Goal: Find specific page/section: Find specific page/section

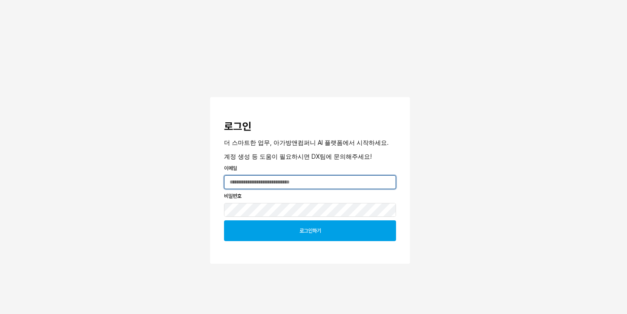
type input "**********"
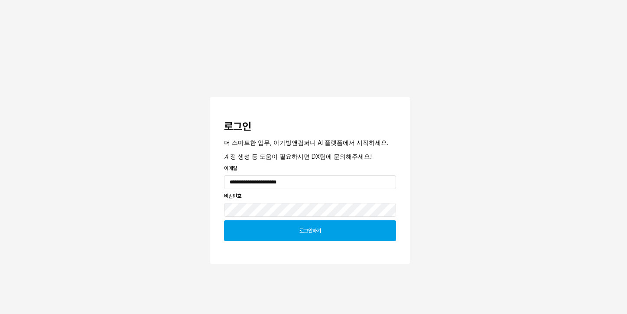
click at [321, 233] on p "로그인하기" at bounding box center [311, 230] width 22 height 7
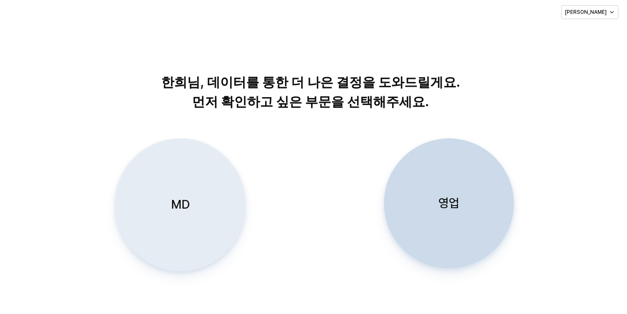
click at [191, 180] on div "MD" at bounding box center [180, 205] width 122 height 132
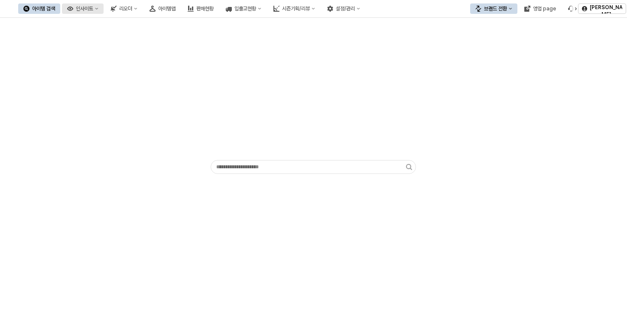
click at [104, 11] on button "인사이트" at bounding box center [83, 8] width 42 height 10
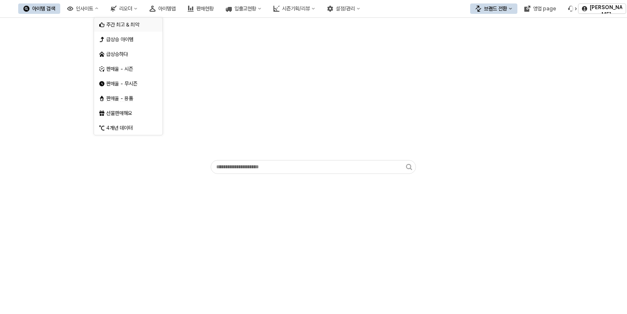
click at [130, 24] on font "주간 최고 & 최악" at bounding box center [122, 25] width 33 height 6
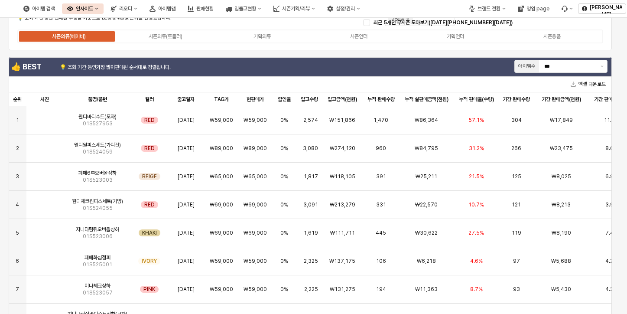
scroll to position [43, 0]
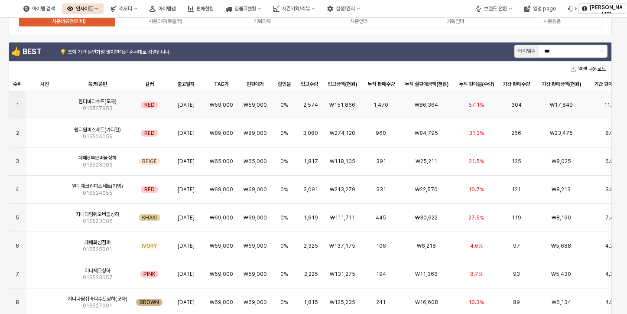
click at [45, 101] on img "앱 프레임" at bounding box center [45, 101] width 0 height 0
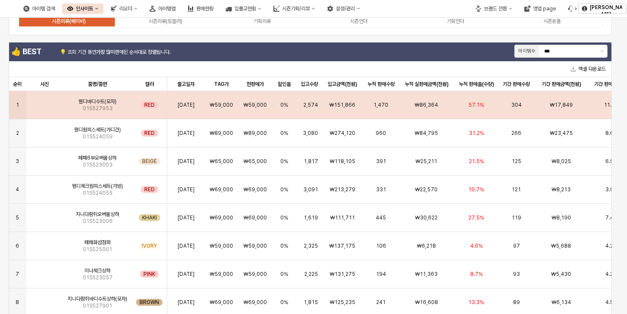
click at [48, 109] on div "**********" at bounding box center [313, 157] width 627 height 314
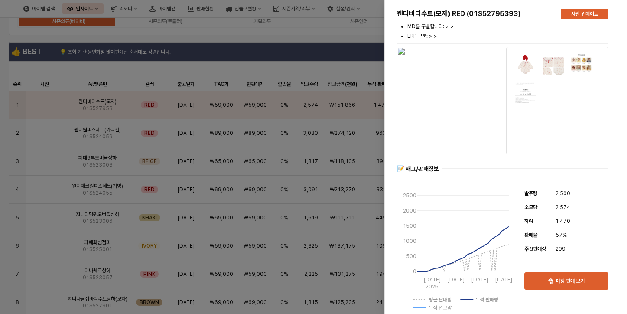
click at [455, 112] on img "button" at bounding box center [448, 101] width 102 height 108
click at [312, 47] on div at bounding box center [313, 157] width 627 height 314
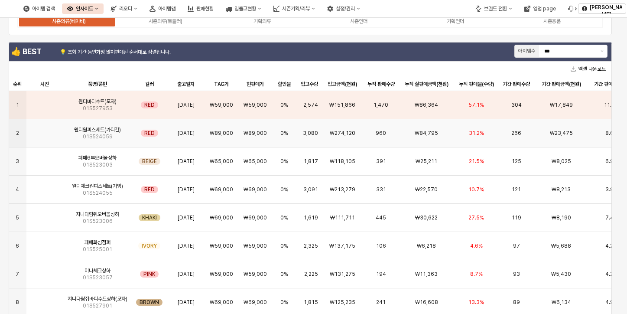
click at [92, 130] on span "웬디원피스세트(가디건)" at bounding box center [97, 129] width 47 height 7
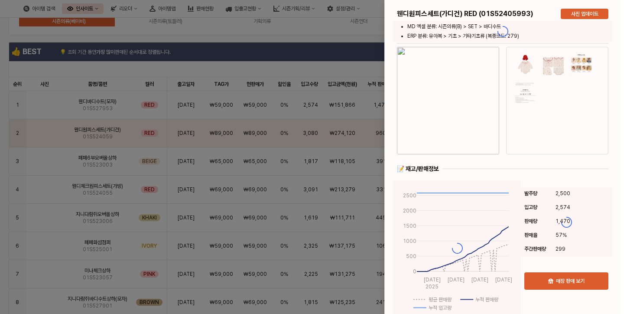
click at [40, 136] on div at bounding box center [313, 157] width 627 height 314
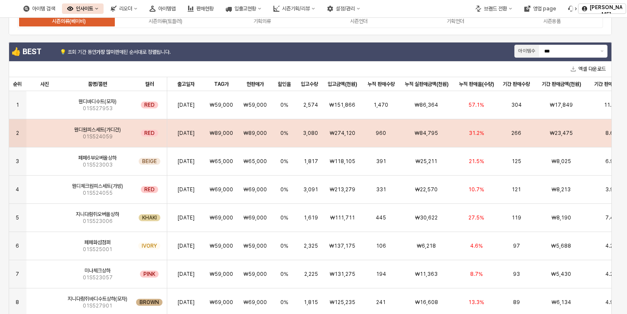
click at [45, 130] on img "앱 프레임" at bounding box center [45, 130] width 0 height 0
click at [40, 136] on div "**********" at bounding box center [313, 157] width 627 height 314
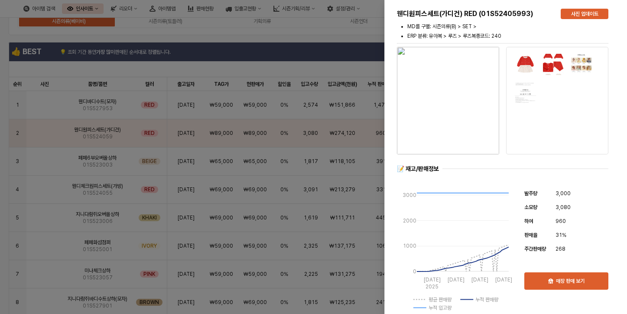
click at [134, 74] on div at bounding box center [313, 157] width 627 height 314
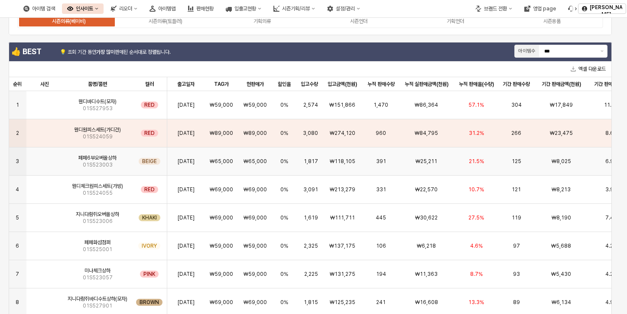
click at [45, 158] on img "앱 프레임" at bounding box center [45, 158] width 0 height 0
click at [39, 166] on div "**********" at bounding box center [313, 157] width 627 height 314
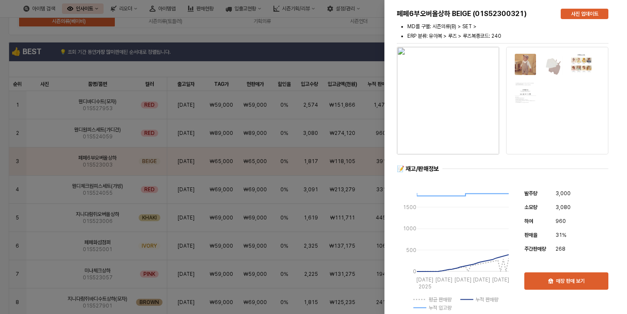
click at [121, 72] on div at bounding box center [313, 157] width 627 height 314
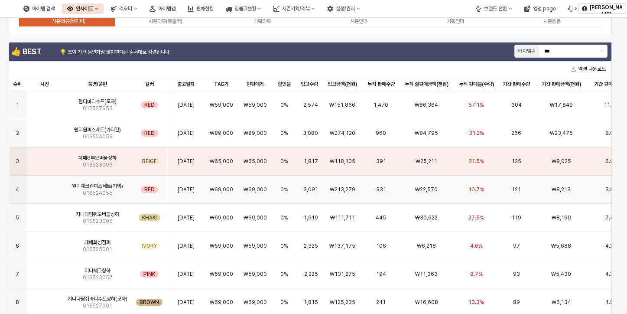
click at [45, 186] on img "앱 프레임" at bounding box center [45, 186] width 0 height 0
click at [38, 187] on div "**********" at bounding box center [313, 157] width 627 height 314
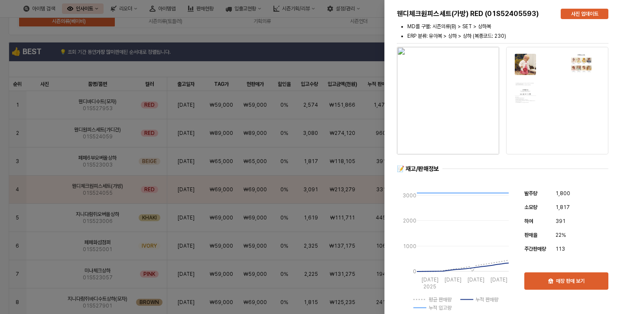
click at [163, 44] on div at bounding box center [313, 157] width 627 height 314
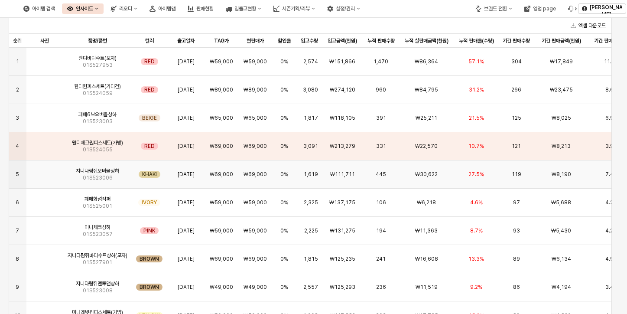
scroll to position [0, 0]
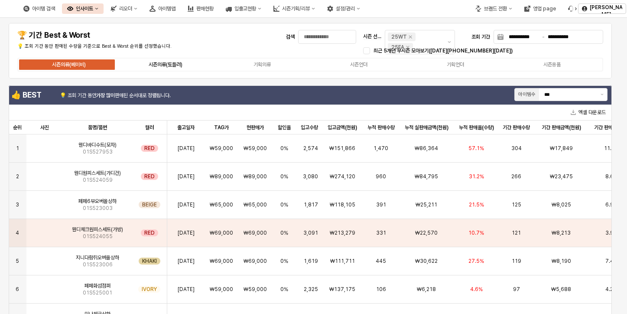
click at [166, 62] on div "시즌의류(토들러)" at bounding box center [166, 65] width 34 height 6
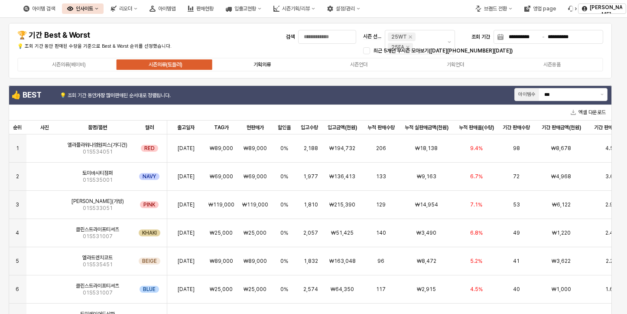
click at [254, 64] on div "기획의류" at bounding box center [262, 65] width 17 height 6
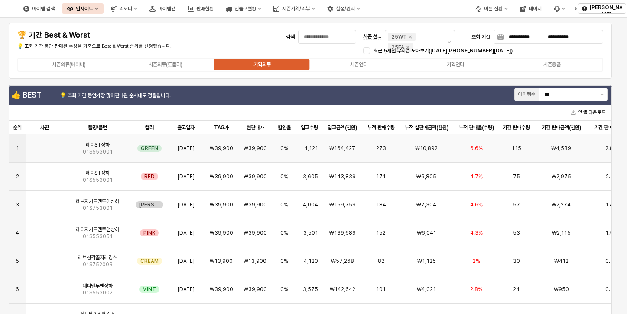
scroll to position [4, 0]
click at [45, 201] on img "앱 프레임" at bounding box center [45, 201] width 0 height 0
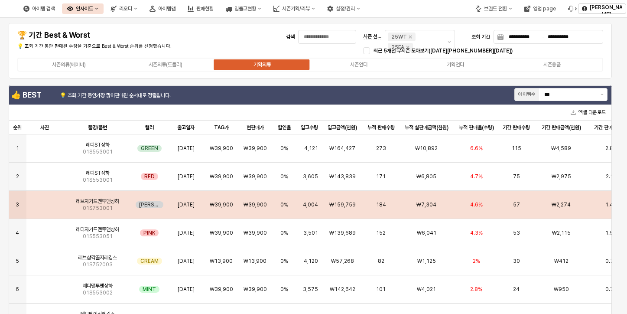
click at [51, 199] on div "**********" at bounding box center [313, 157] width 627 height 314
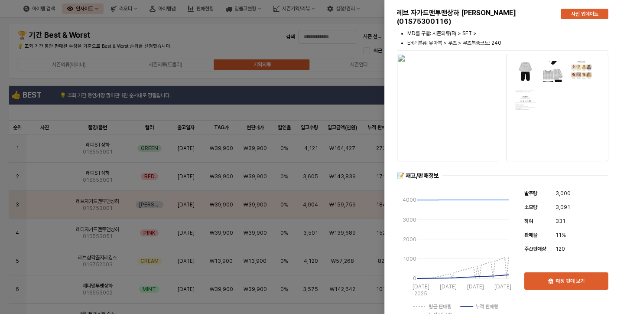
click at [141, 110] on div at bounding box center [313, 157] width 627 height 314
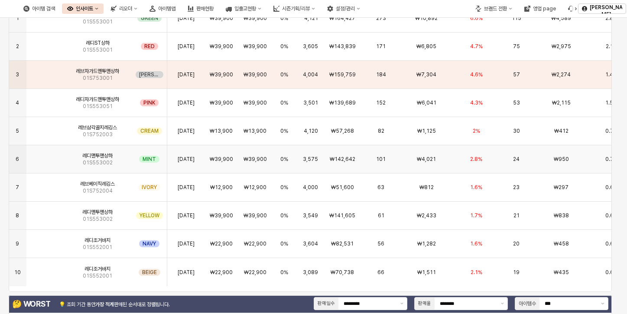
scroll to position [0, 0]
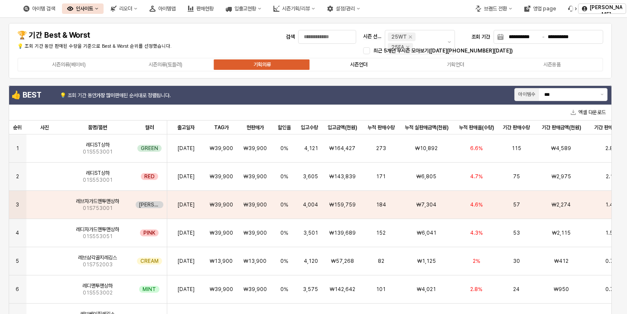
click at [341, 66] on label "시즌언더" at bounding box center [358, 65] width 97 height 8
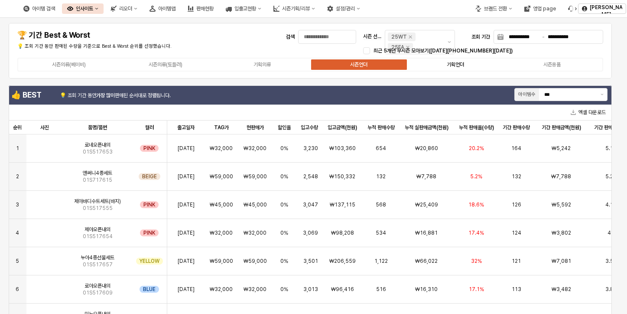
click at [441, 67] on label "기획언더" at bounding box center [455, 65] width 97 height 8
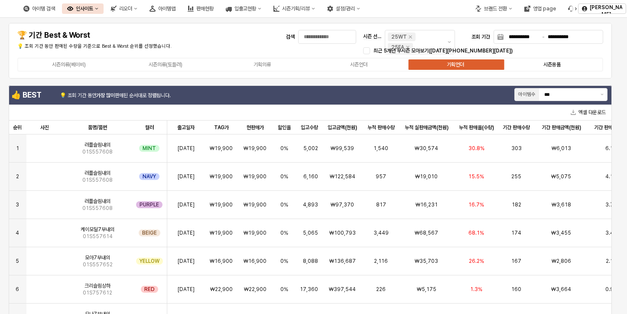
click at [526, 65] on label "시즌용품" at bounding box center [552, 65] width 97 height 8
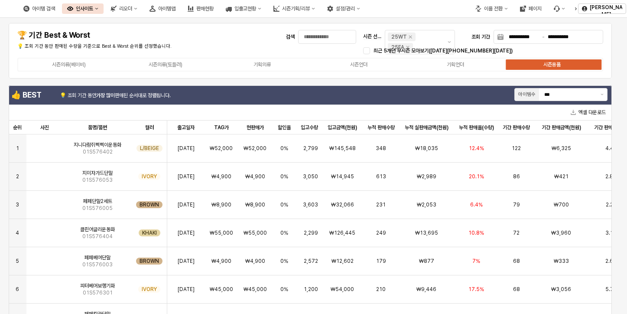
click at [454, 69] on div "시즌의류(베이비) 시즌의류(토들러) 기획의류 시즌언더 기획언더 시즌용품" at bounding box center [310, 65] width 586 height 14
click at [442, 65] on label "기획언더" at bounding box center [455, 65] width 97 height 8
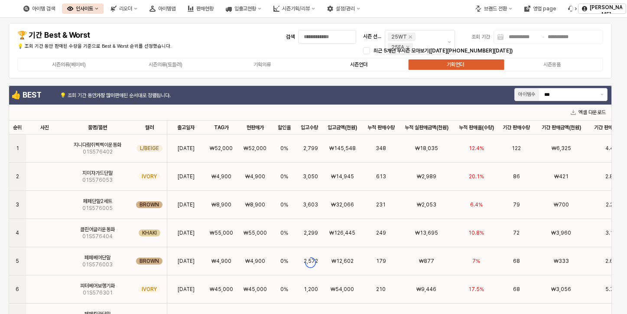
click at [371, 65] on label "시즌언더" at bounding box center [358, 65] width 97 height 8
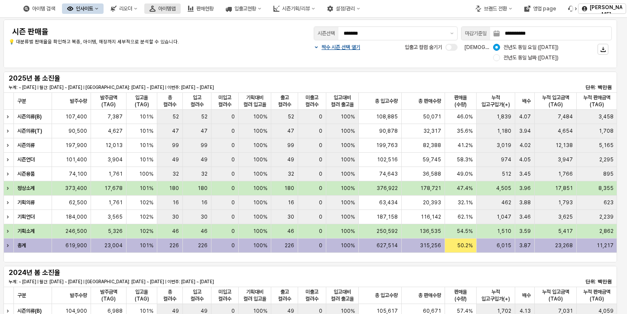
click at [176, 6] on font "아이템맵" at bounding box center [166, 9] width 17 height 6
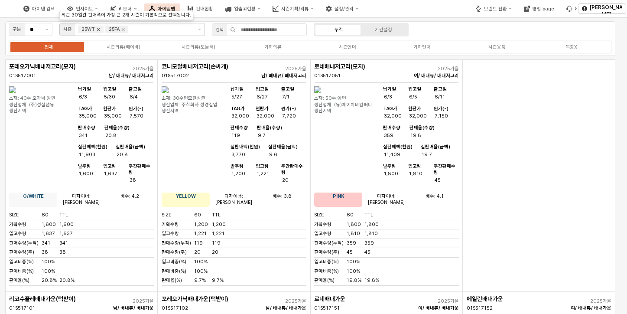
click at [97, 30] on icon "Remove 25WT" at bounding box center [98, 29] width 7 height 7
click at [97, 30] on icon "Remove 25FA" at bounding box center [96, 29] width 3 height 3
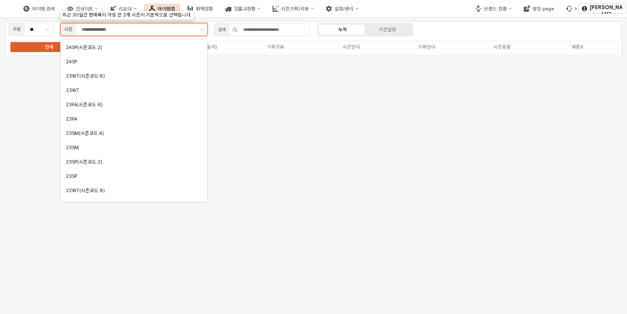
scroll to position [217, 0]
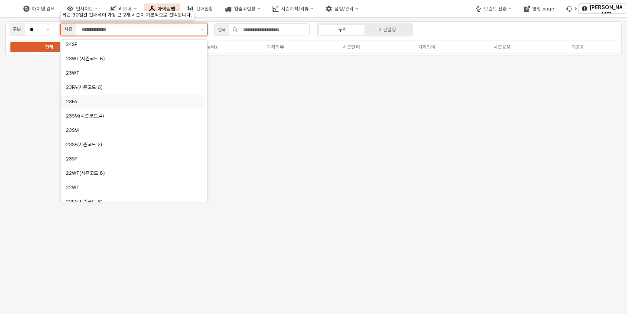
click at [89, 100] on div "23FA" at bounding box center [131, 101] width 130 height 7
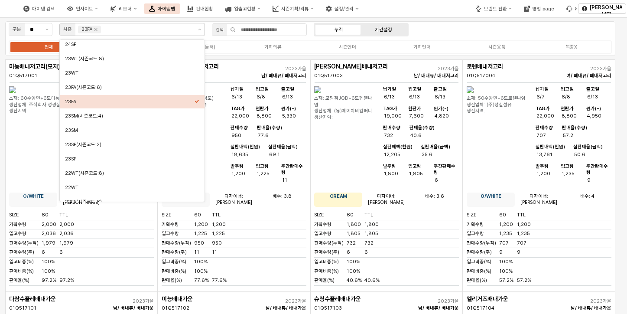
click at [369, 29] on label "기간설정" at bounding box center [384, 29] width 45 height 7
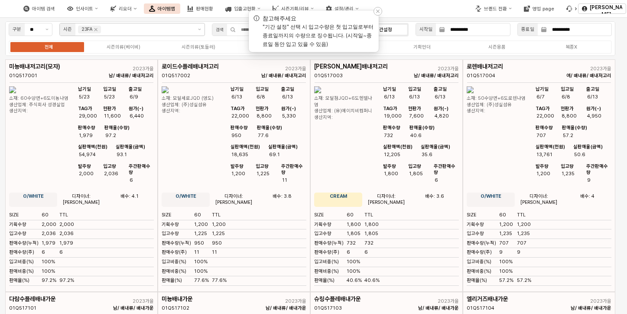
click at [381, 11] on div "알림(F8)" at bounding box center [378, 11] width 9 height 9
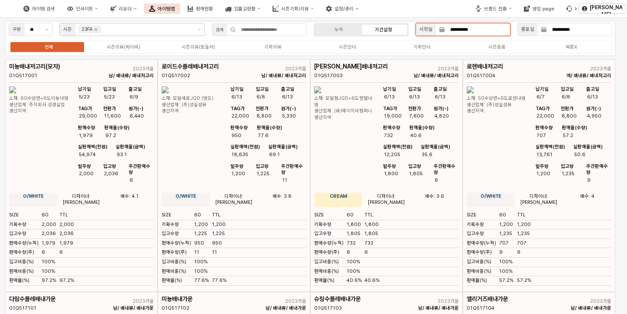
click at [474, 32] on input "**********" at bounding box center [477, 29] width 65 height 12
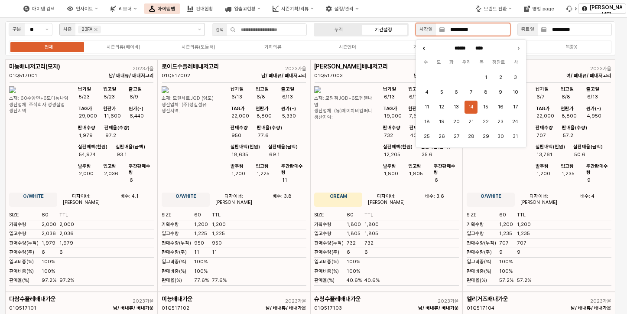
click at [428, 49] on icon "지난 달" at bounding box center [424, 48] width 9 height 9
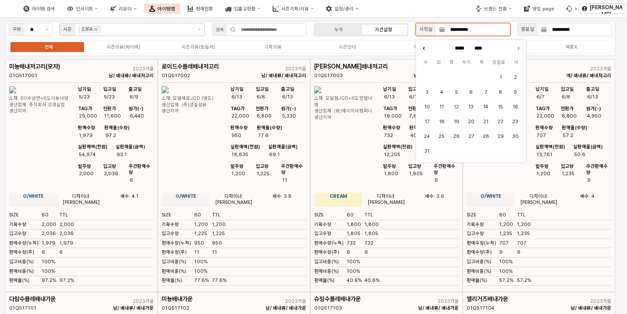
click at [428, 49] on icon "지난 달" at bounding box center [424, 48] width 9 height 9
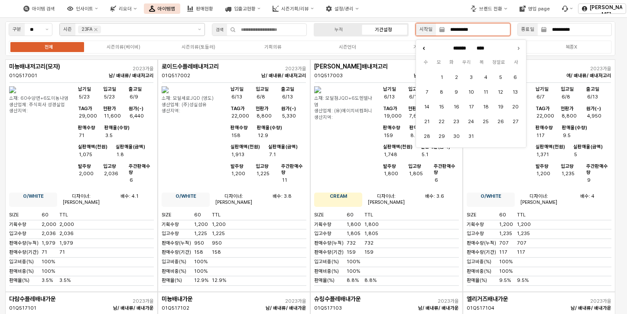
click at [424, 50] on icon "지난 달" at bounding box center [424, 48] width 9 height 9
type input "********"
type input "****"
click at [424, 50] on icon "지난 달" at bounding box center [424, 48] width 9 height 9
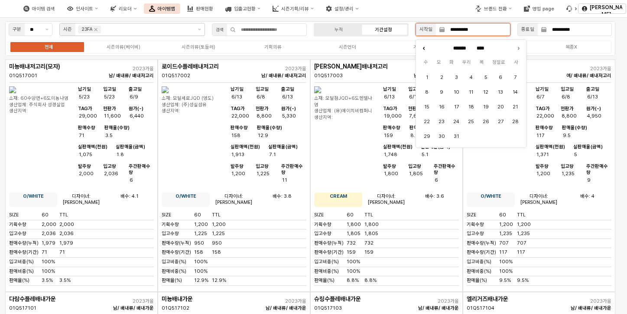
click at [424, 50] on icon "지난 달" at bounding box center [424, 48] width 9 height 9
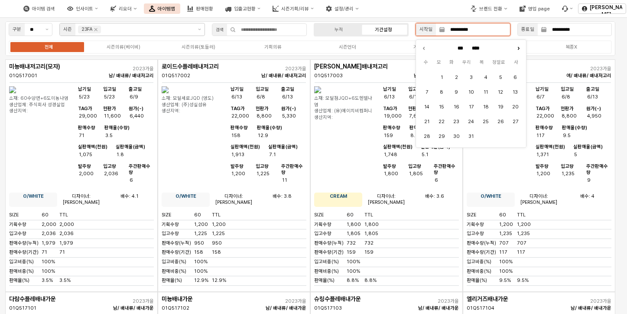
click at [520, 50] on icon "다음 달" at bounding box center [518, 48] width 9 height 9
type input "****"
click at [485, 77] on font "1" at bounding box center [486, 78] width 2 height 6
type input "**********"
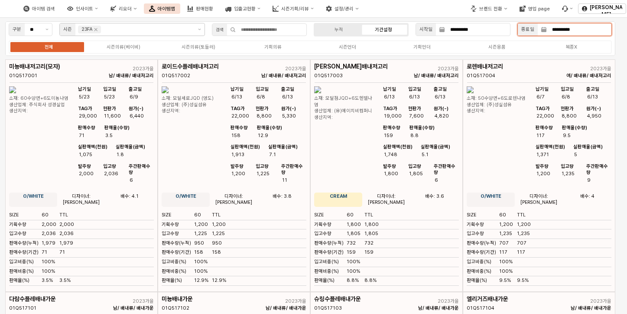
click at [569, 30] on input "**********" at bounding box center [579, 29] width 65 height 12
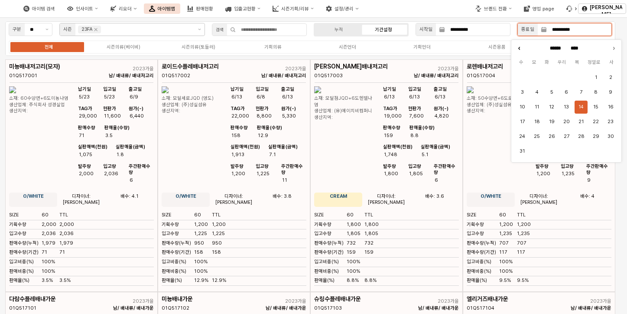
click at [522, 49] on icon "지난 달" at bounding box center [519, 48] width 9 height 9
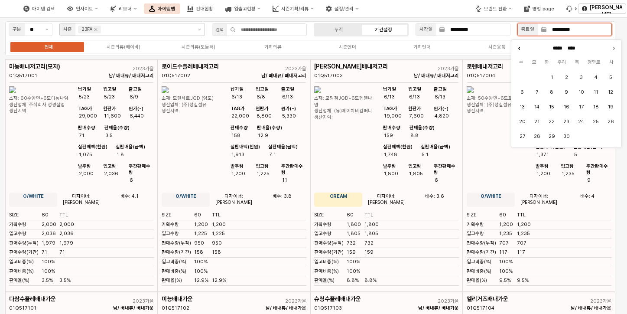
click at [522, 49] on icon "지난 달" at bounding box center [519, 48] width 9 height 9
type input "********"
type input "****"
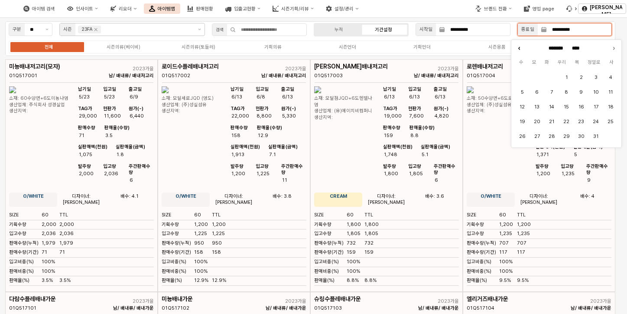
click at [522, 49] on icon "지난 달" at bounding box center [519, 48] width 9 height 9
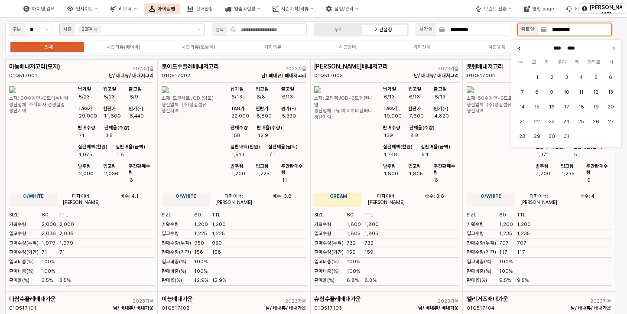
click at [522, 49] on icon "지난 달" at bounding box center [519, 48] width 9 height 9
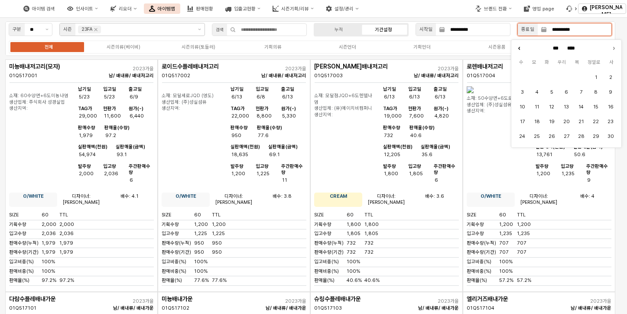
click at [522, 49] on icon "지난 달" at bounding box center [519, 48] width 9 height 9
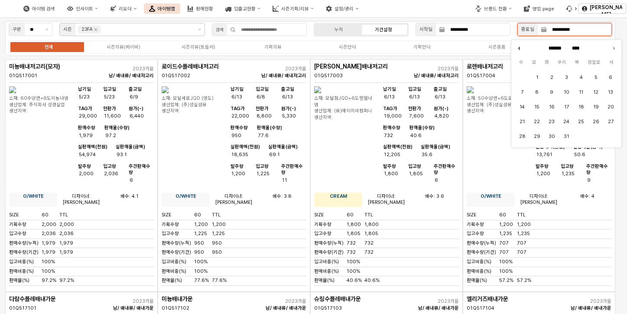
type input "*******"
type input "****"
click at [522, 49] on icon "지난 달" at bounding box center [519, 48] width 9 height 9
click at [611, 49] on icon "다음 달" at bounding box center [614, 48] width 9 height 9
click at [613, 49] on icon "다음 달" at bounding box center [614, 48] width 9 height 9
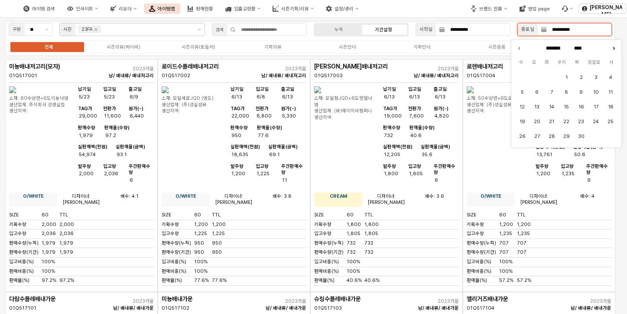
click at [613, 49] on icon "다음 달" at bounding box center [614, 48] width 9 height 9
type input "*******"
type input "****"
click at [613, 49] on icon "다음 달" at bounding box center [614, 48] width 9 height 9
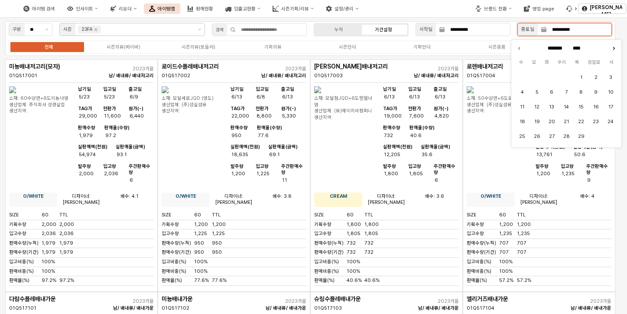
click at [613, 49] on icon "다음 달" at bounding box center [614, 48] width 9 height 9
click at [614, 48] on icon "다음 달" at bounding box center [614, 48] width 1 height 2
type input "*****"
click at [584, 76] on button "4" at bounding box center [581, 77] width 13 height 13
type input "**********"
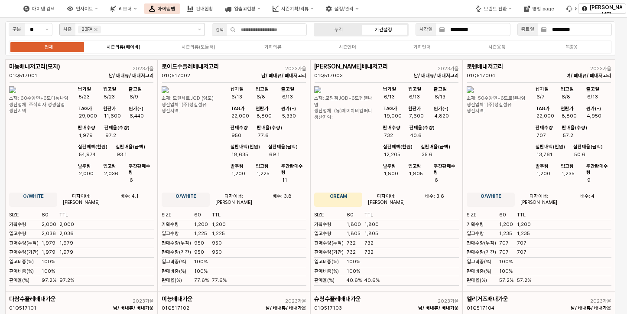
click at [117, 42] on div "전체 시즌의류(베이비) 시즌의류(토들러) 기획의류 시즌언더 기획언더 시즌용품 복종X" at bounding box center [311, 46] width 604 height 13
click at [118, 47] on div "시즌의류(베이비)" at bounding box center [124, 47] width 34 height 6
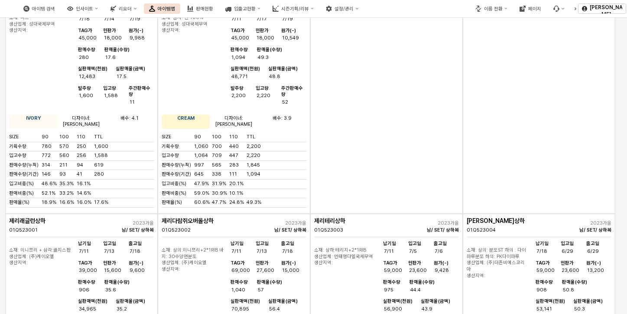
scroll to position [260, 0]
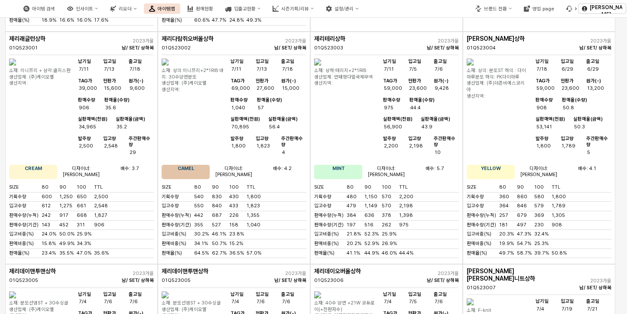
click at [321, 65] on img "앱 프레임" at bounding box center [317, 62] width 7 height 7
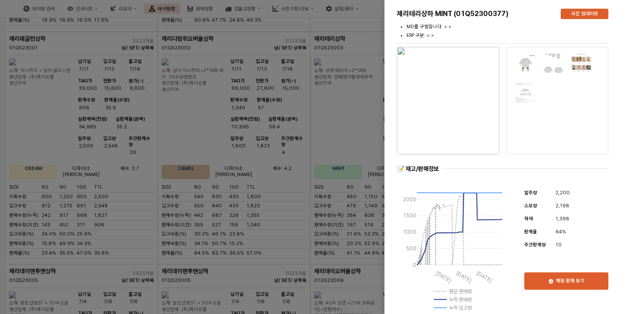
click at [373, 28] on div at bounding box center [313, 157] width 627 height 314
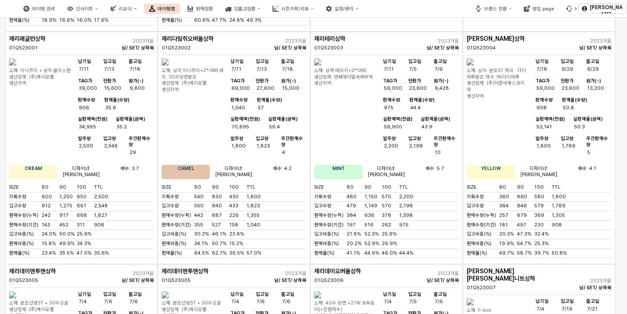
click at [474, 65] on img "앱 프레임" at bounding box center [470, 62] width 7 height 7
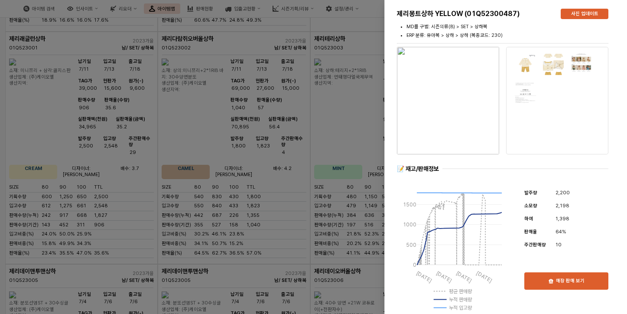
click at [369, 49] on div at bounding box center [313, 157] width 627 height 314
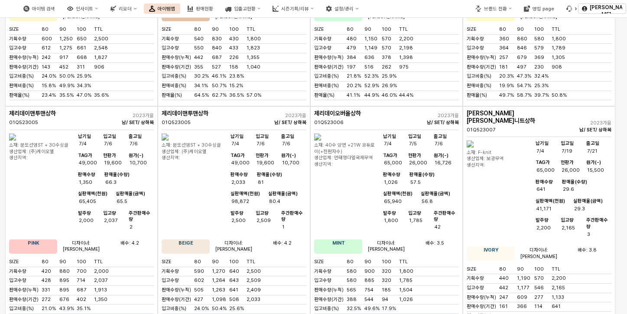
scroll to position [434, 0]
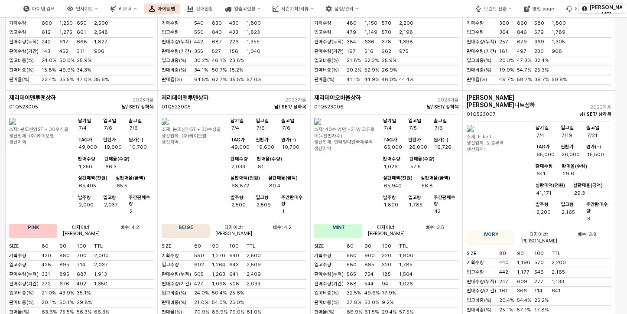
click at [321, 125] on img "앱 프레임" at bounding box center [317, 121] width 7 height 7
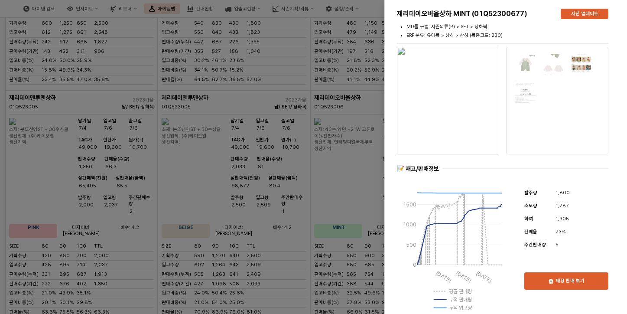
click at [441, 114] on img "button" at bounding box center [448, 101] width 102 height 108
click at [333, 91] on div at bounding box center [313, 157] width 627 height 314
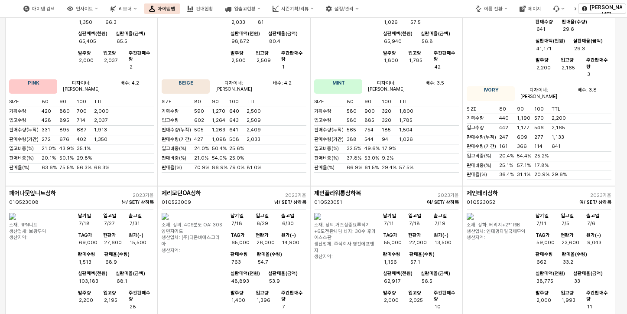
scroll to position [650, 0]
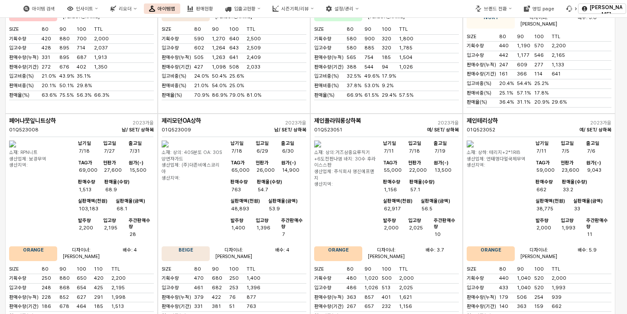
click at [16, 147] on img "앱 프레임" at bounding box center [12, 143] width 7 height 7
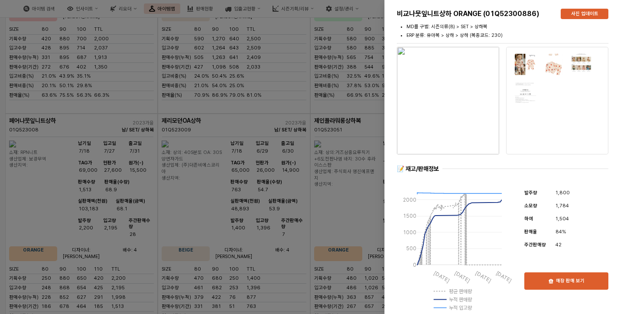
click at [466, 108] on img "button" at bounding box center [448, 101] width 102 height 108
click at [270, 78] on div at bounding box center [313, 157] width 627 height 314
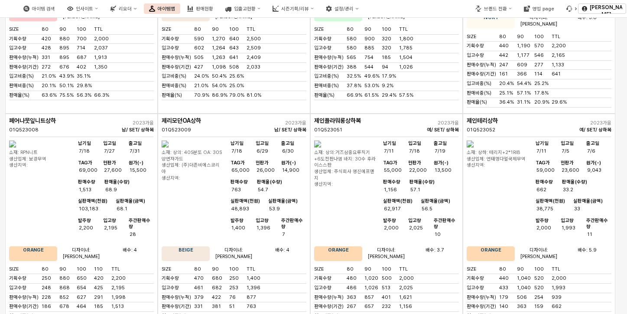
click at [321, 140] on img "앱 프레임" at bounding box center [317, 143] width 7 height 7
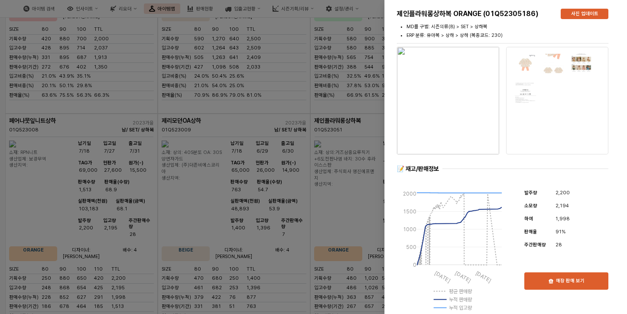
click at [354, 98] on div at bounding box center [313, 157] width 627 height 314
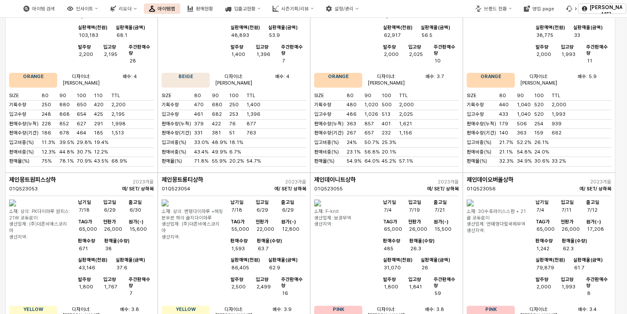
scroll to position [867, 0]
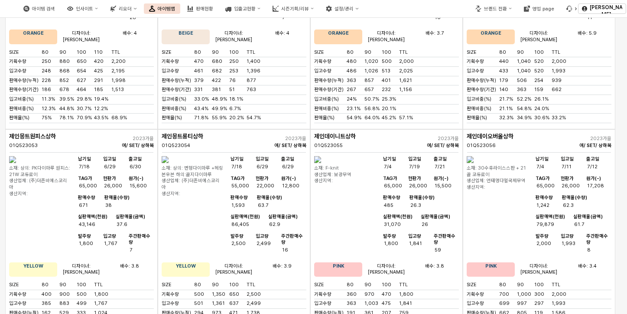
click at [169, 156] on img "앱 프레임" at bounding box center [165, 159] width 7 height 7
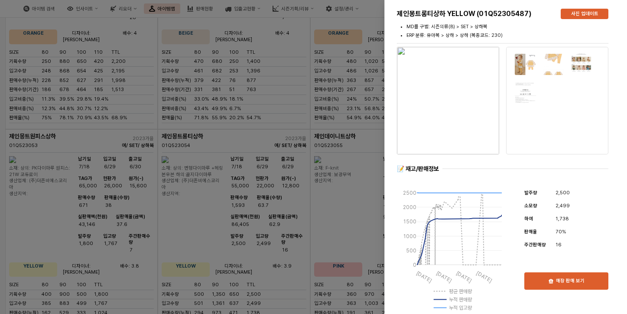
click at [368, 79] on div at bounding box center [313, 157] width 627 height 314
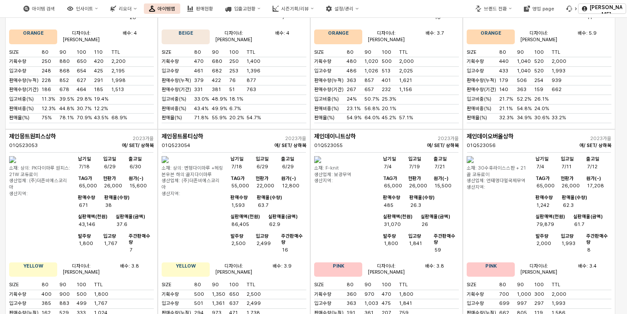
click at [474, 163] on img "앱 프레임" at bounding box center [470, 159] width 7 height 7
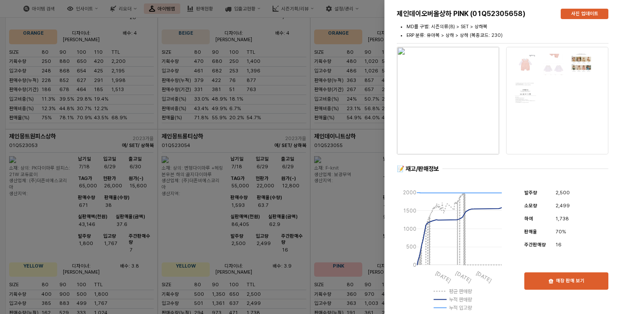
click at [338, 121] on div at bounding box center [313, 157] width 627 height 314
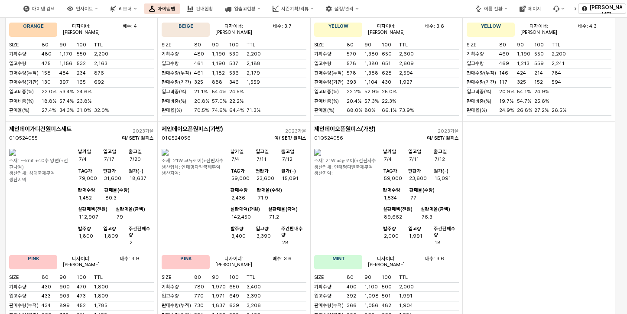
scroll to position [1821, 0]
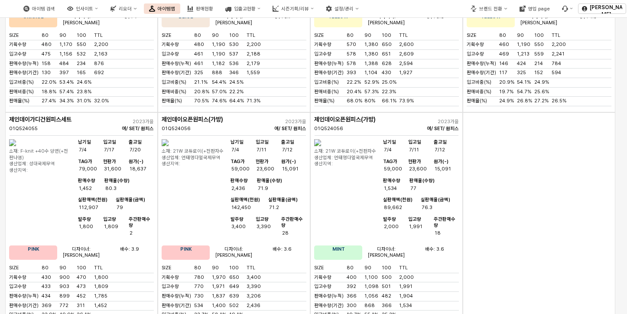
click at [321, 139] on img "앱 프레임" at bounding box center [317, 142] width 7 height 7
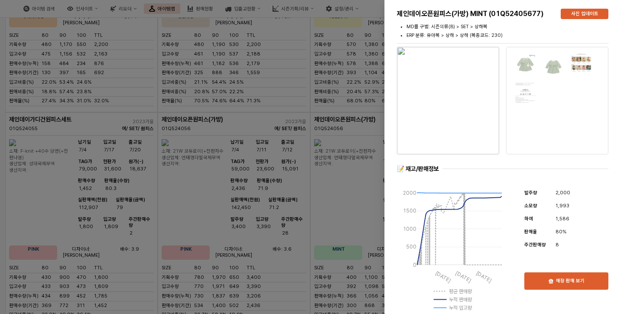
click at [459, 144] on img "button" at bounding box center [448, 101] width 102 height 108
click at [308, 128] on div at bounding box center [313, 157] width 627 height 314
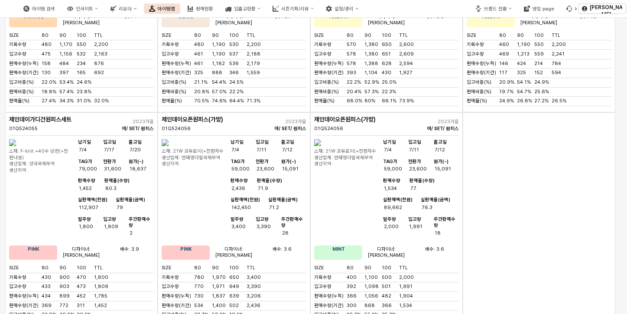
click at [169, 139] on img "앱 프레임" at bounding box center [165, 142] width 7 height 7
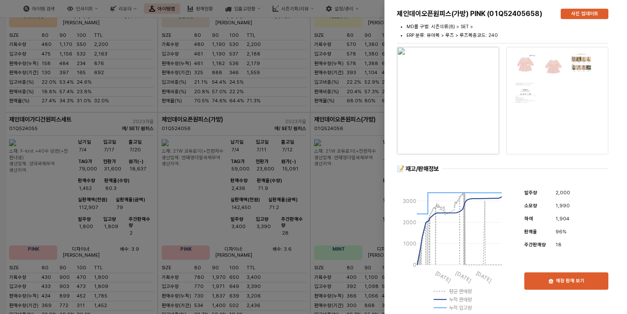
click at [428, 118] on img "button" at bounding box center [448, 101] width 102 height 108
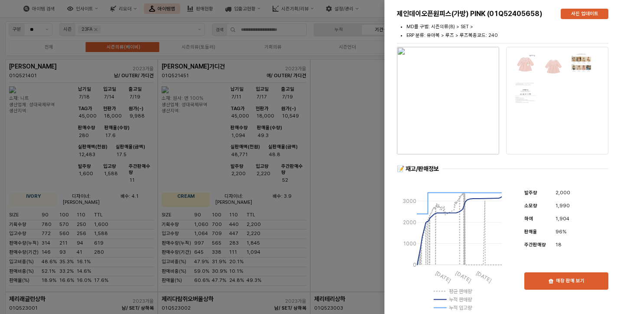
scroll to position [1821, 0]
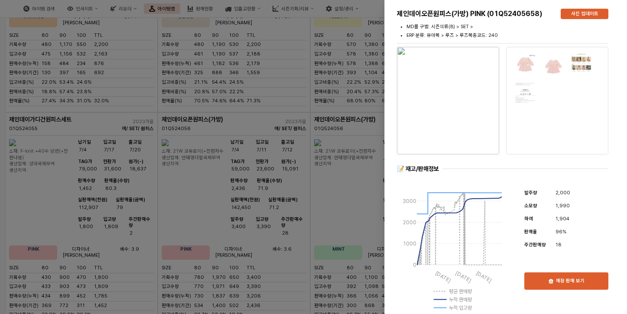
click at [303, 69] on div at bounding box center [313, 157] width 627 height 314
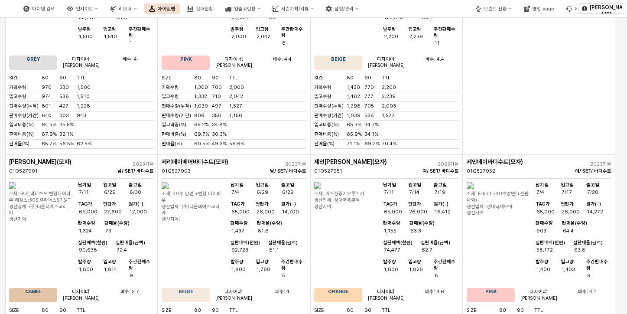
scroll to position [2491, 0]
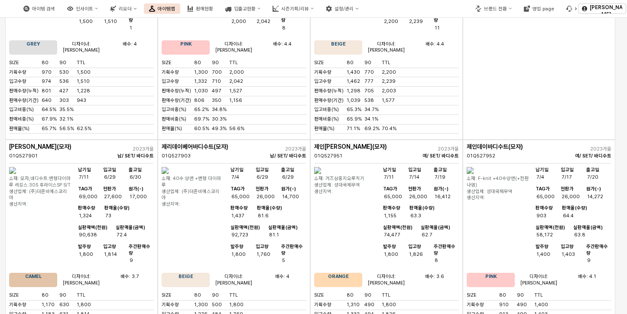
click at [16, 167] on img "앱 프레임" at bounding box center [12, 170] width 7 height 7
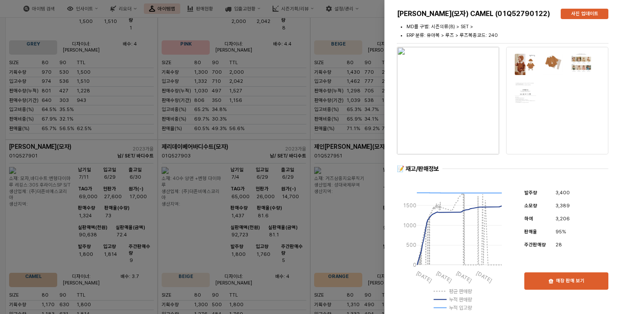
click at [361, 72] on div at bounding box center [313, 157] width 627 height 314
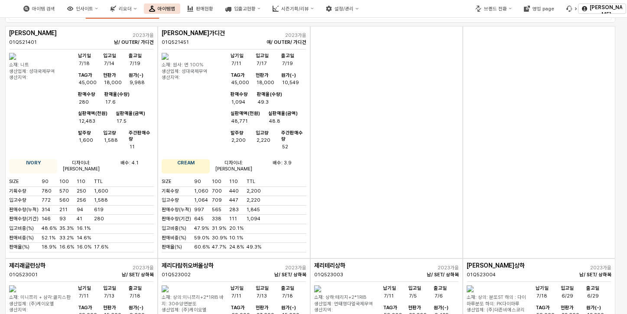
scroll to position [0, 0]
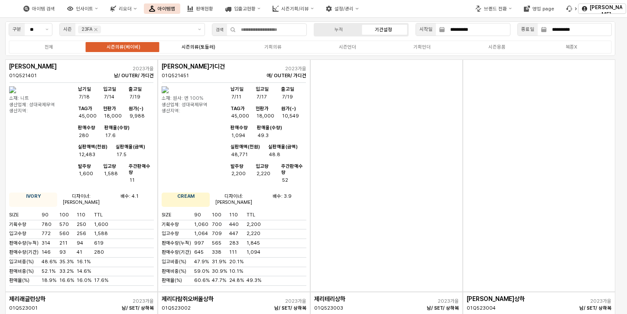
click at [192, 48] on div "시즌의류(토들러)" at bounding box center [199, 47] width 34 height 6
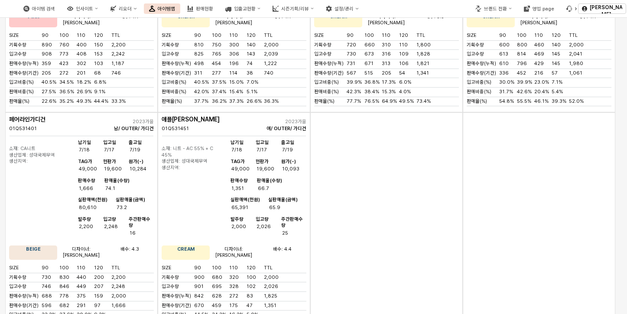
scroll to position [434, 0]
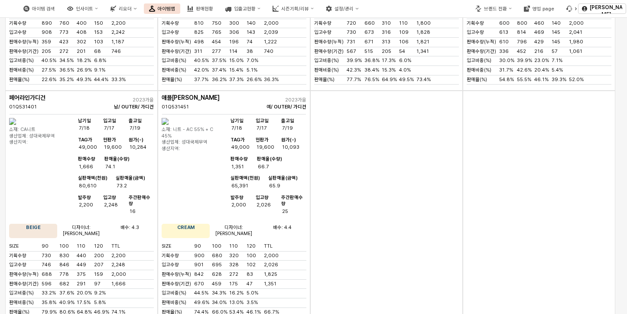
click at [16, 125] on img "앱 프레임" at bounding box center [12, 121] width 7 height 7
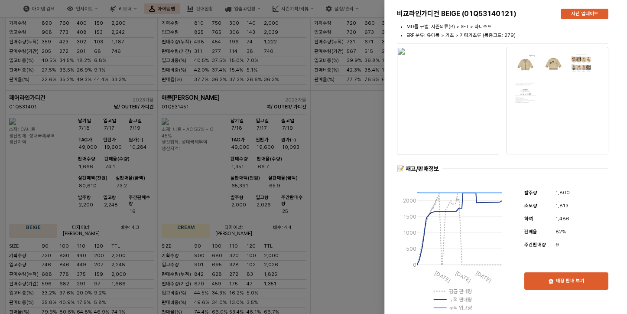
click at [331, 177] on div at bounding box center [313, 157] width 627 height 314
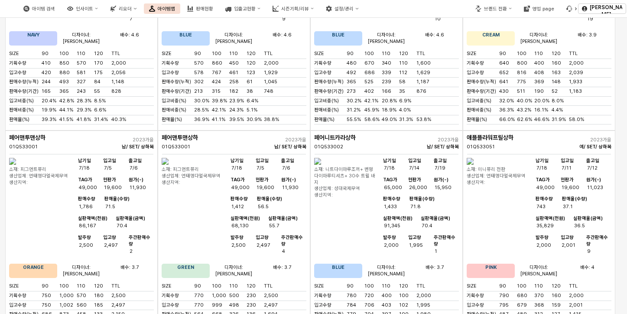
scroll to position [1127, 0]
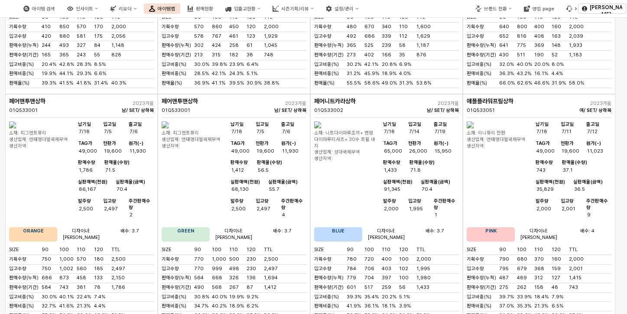
click at [321, 121] on img "앱 프레임" at bounding box center [317, 124] width 7 height 7
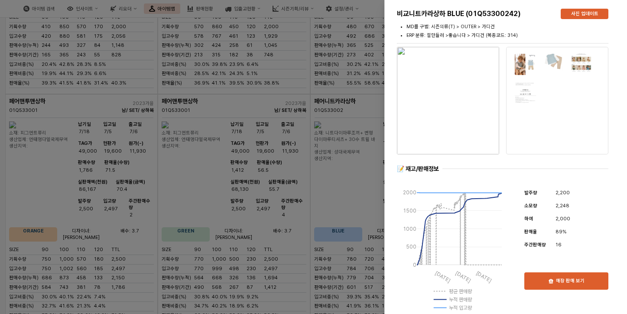
click at [287, 49] on div at bounding box center [313, 157] width 627 height 314
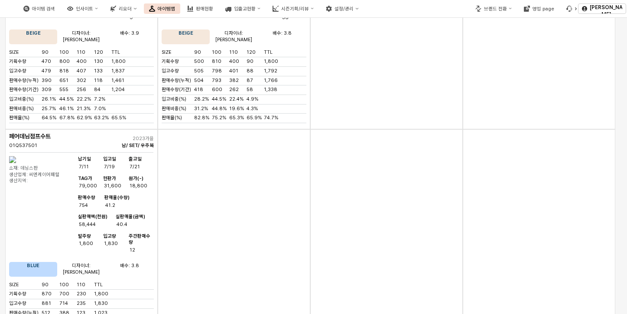
scroll to position [2038, 0]
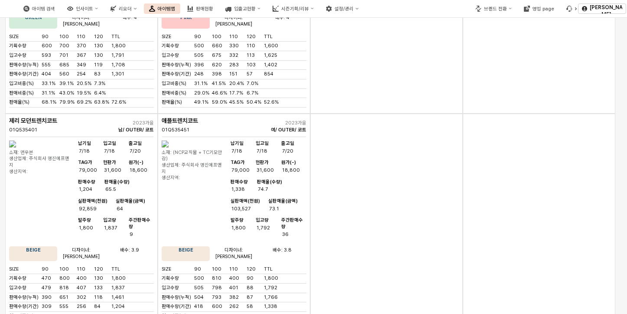
click at [16, 140] on img "앱 프레임" at bounding box center [12, 143] width 7 height 7
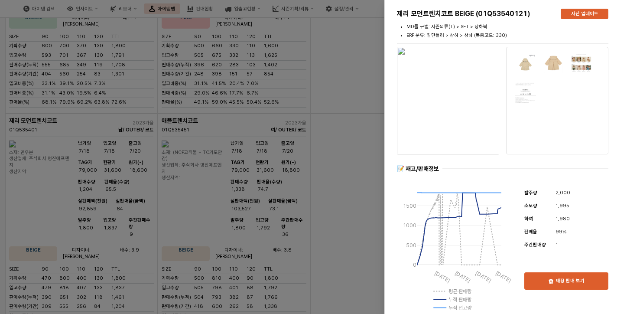
click at [460, 104] on img "button" at bounding box center [448, 101] width 102 height 108
click at [344, 175] on div at bounding box center [313, 157] width 627 height 314
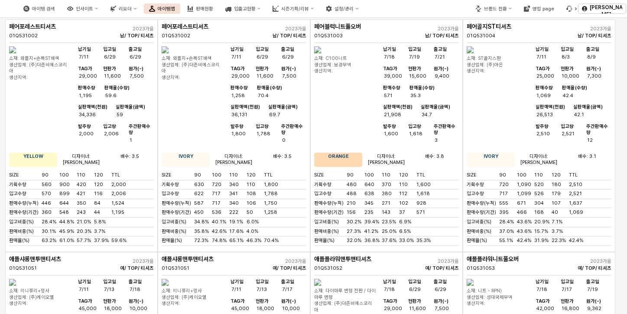
scroll to position [0, 0]
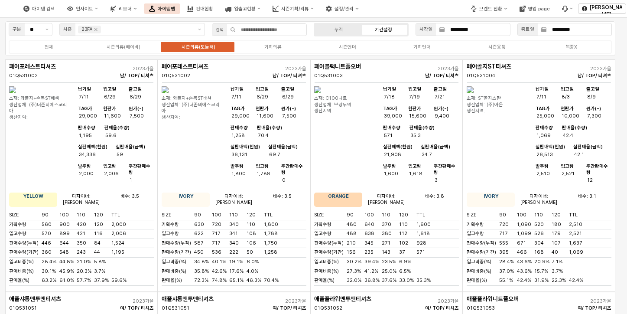
click at [272, 42] on div "전체 시즌의류(베이비) 시즌의류(토들러) 기획의류 시즌언더 기획언더 시즌용품 복종X" at bounding box center [311, 46] width 604 height 13
click at [271, 44] on label "기획의류" at bounding box center [273, 46] width 75 height 7
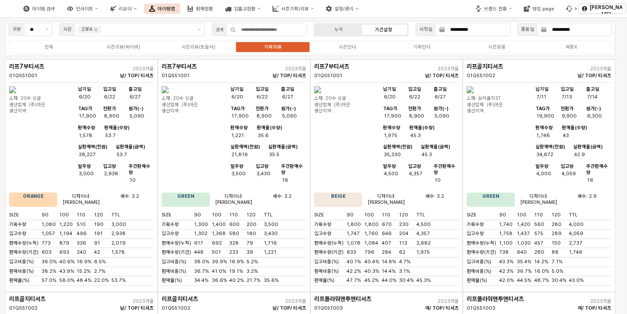
click at [350, 55] on div "전체 시즌의류(베이비) 시즌의류(토들러) 기획의류 시즌언더 기획언더 시즌용품 복종X" at bounding box center [310, 47] width 611 height 17
click at [353, 52] on div "전체 시즌의류(베이비) 시즌의류(토들러) 기획의류 시즌언더 기획언더 시즌용품 복종X" at bounding box center [311, 46] width 604 height 13
click at [355, 49] on div "시즌언더" at bounding box center [347, 47] width 17 height 6
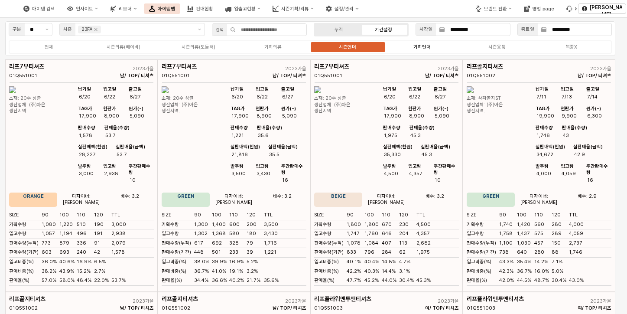
click at [424, 46] on div "기획언더" at bounding box center [422, 47] width 17 height 6
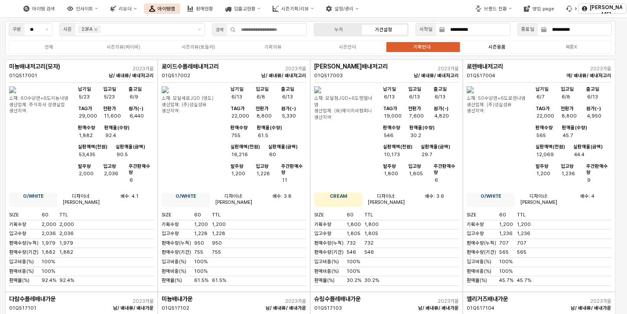
click at [485, 47] on label "시즌용품" at bounding box center [497, 46] width 75 height 7
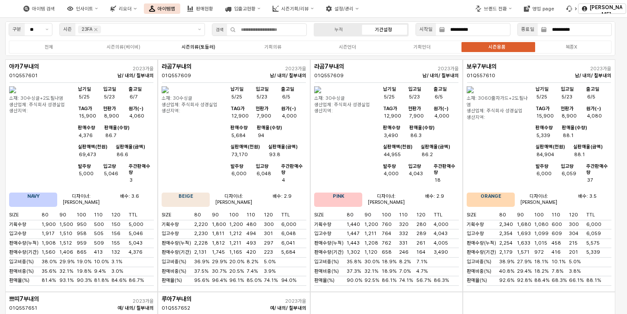
click at [200, 46] on div "시즌의류(토들러)" at bounding box center [199, 47] width 34 height 6
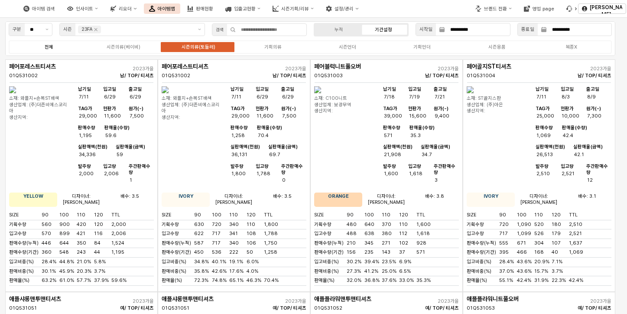
click at [52, 47] on div "전체" at bounding box center [49, 47] width 9 height 6
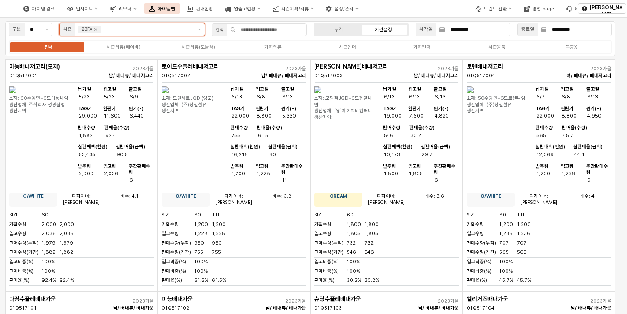
click at [128, 34] on div "앱 프레임" at bounding box center [147, 30] width 91 height 10
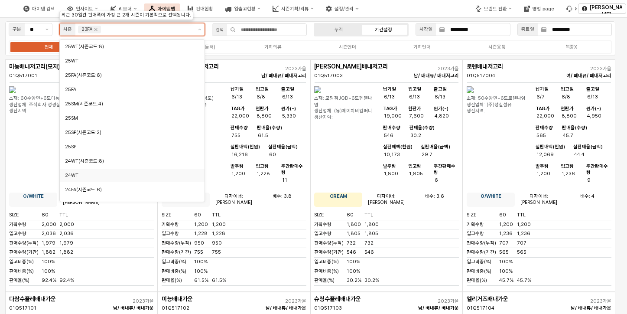
scroll to position [43, 0]
click at [92, 164] on div "24FA" at bounding box center [130, 161] width 130 height 8
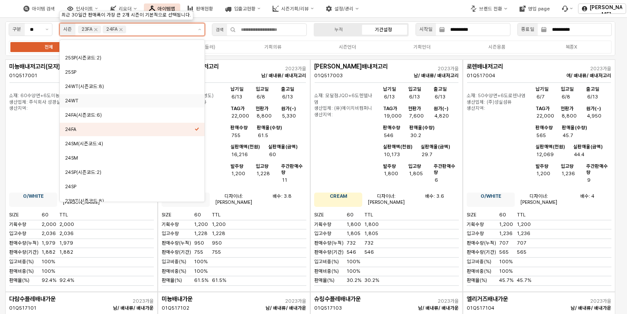
scroll to position [130, 0]
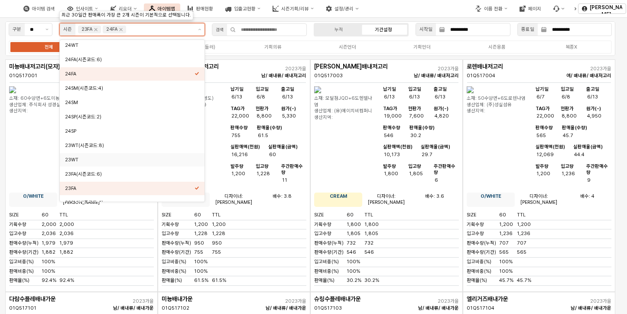
click at [86, 157] on div "23WT" at bounding box center [130, 160] width 130 height 7
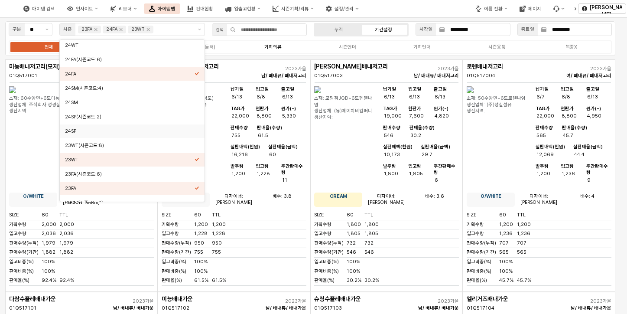
click at [244, 47] on label "기획의류" at bounding box center [273, 46] width 75 height 7
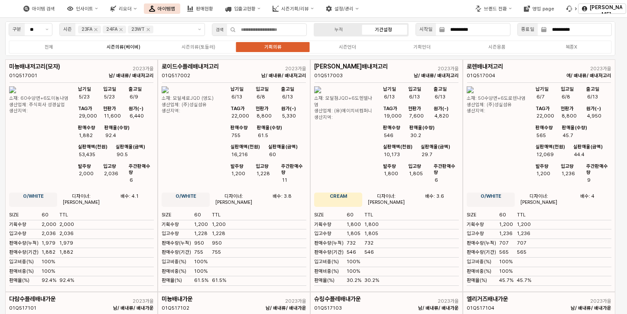
click at [126, 44] on div "시즌의류(베이비)" at bounding box center [124, 47] width 34 height 6
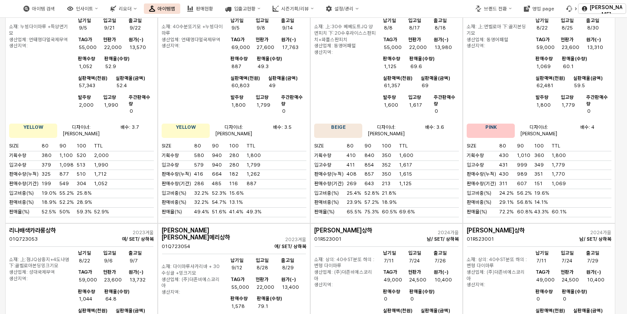
scroll to position [2211, 0]
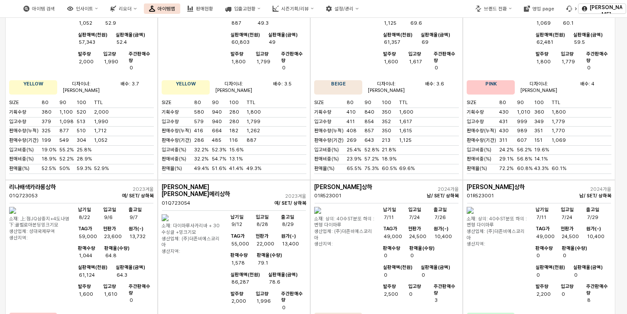
click at [169, 214] on img "앱 프레임" at bounding box center [165, 217] width 7 height 7
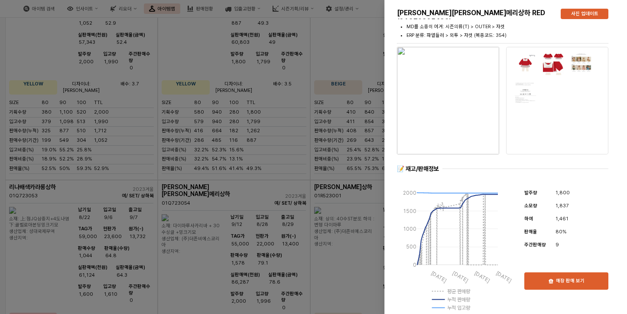
click at [466, 110] on img "button" at bounding box center [448, 101] width 102 height 108
click at [356, 82] on div at bounding box center [313, 157] width 627 height 314
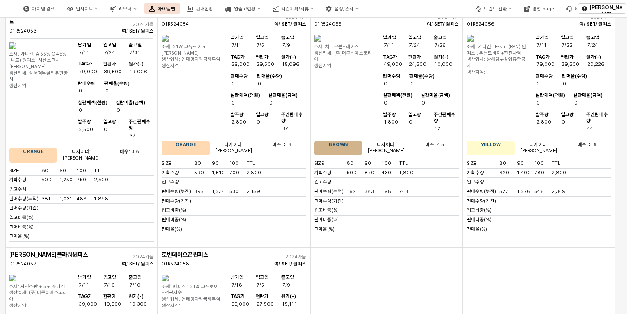
scroll to position [5634, 0]
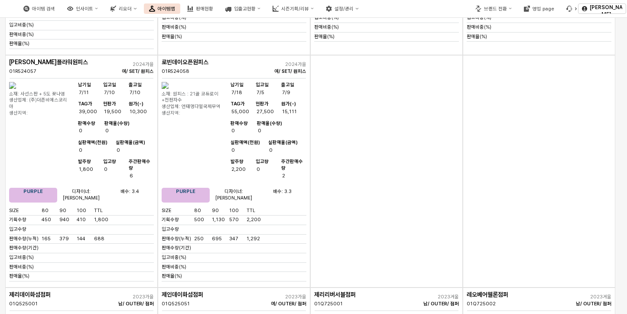
click at [474, 313] on img "앱 프레임" at bounding box center [470, 317] width 7 height 7
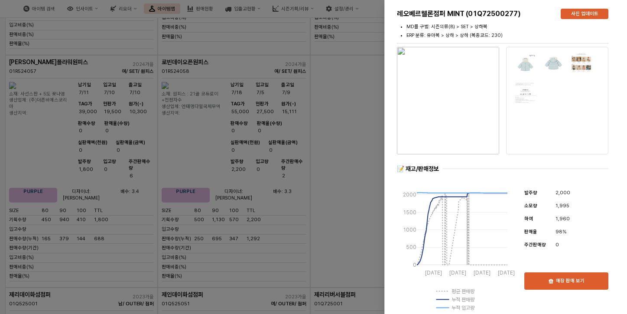
click at [335, 58] on div at bounding box center [313, 157] width 627 height 314
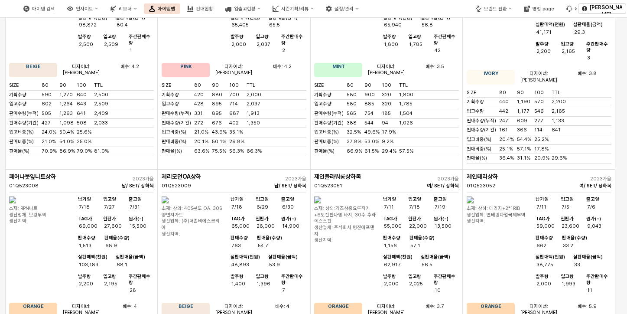
scroll to position [0, 0]
